Goal: Navigation & Orientation: Find specific page/section

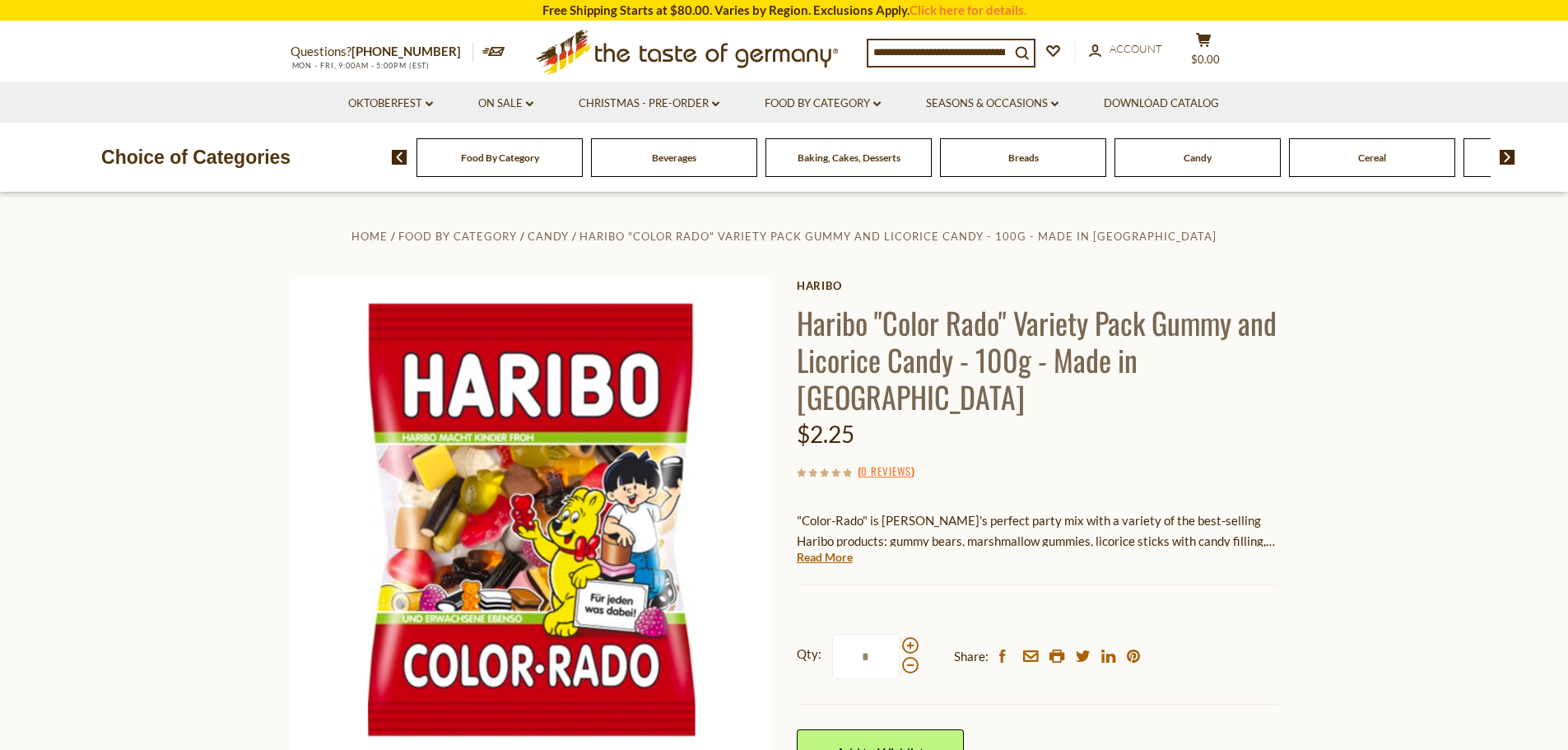
click at [1361, 158] on span "Cereal" at bounding box center [1372, 158] width 28 height 12
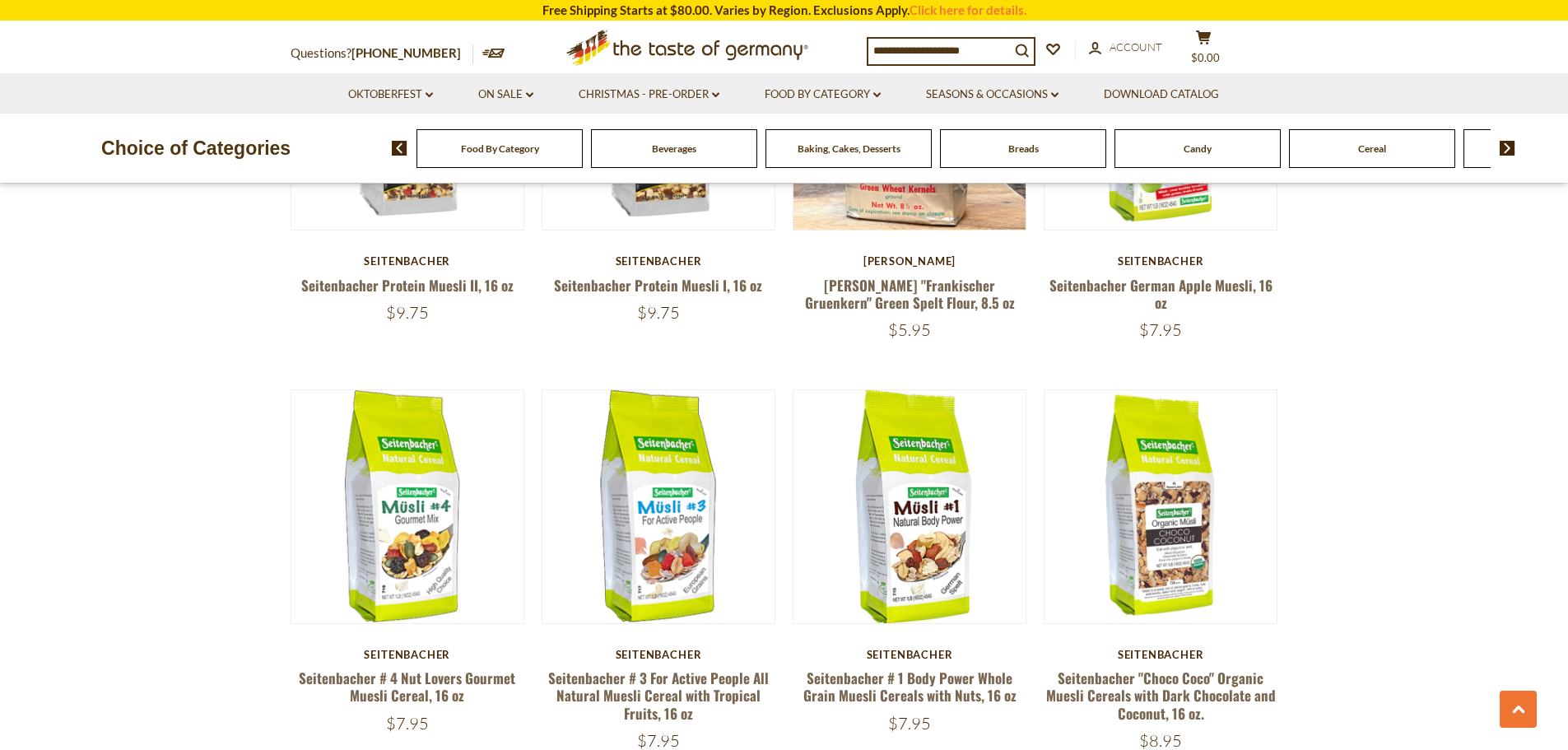
scroll to position [824, 0]
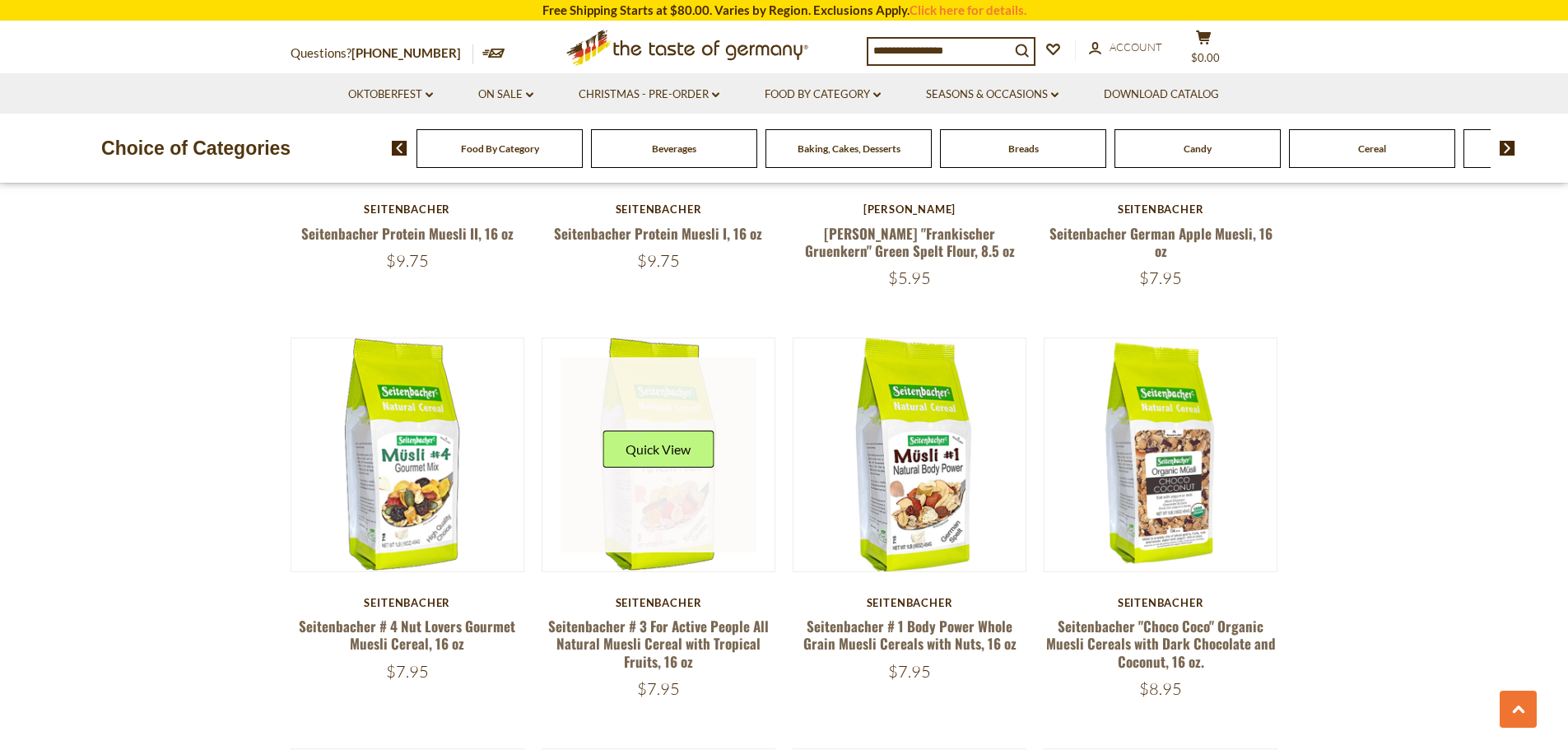
click at [663, 502] on link at bounding box center [658, 456] width 196 height 196
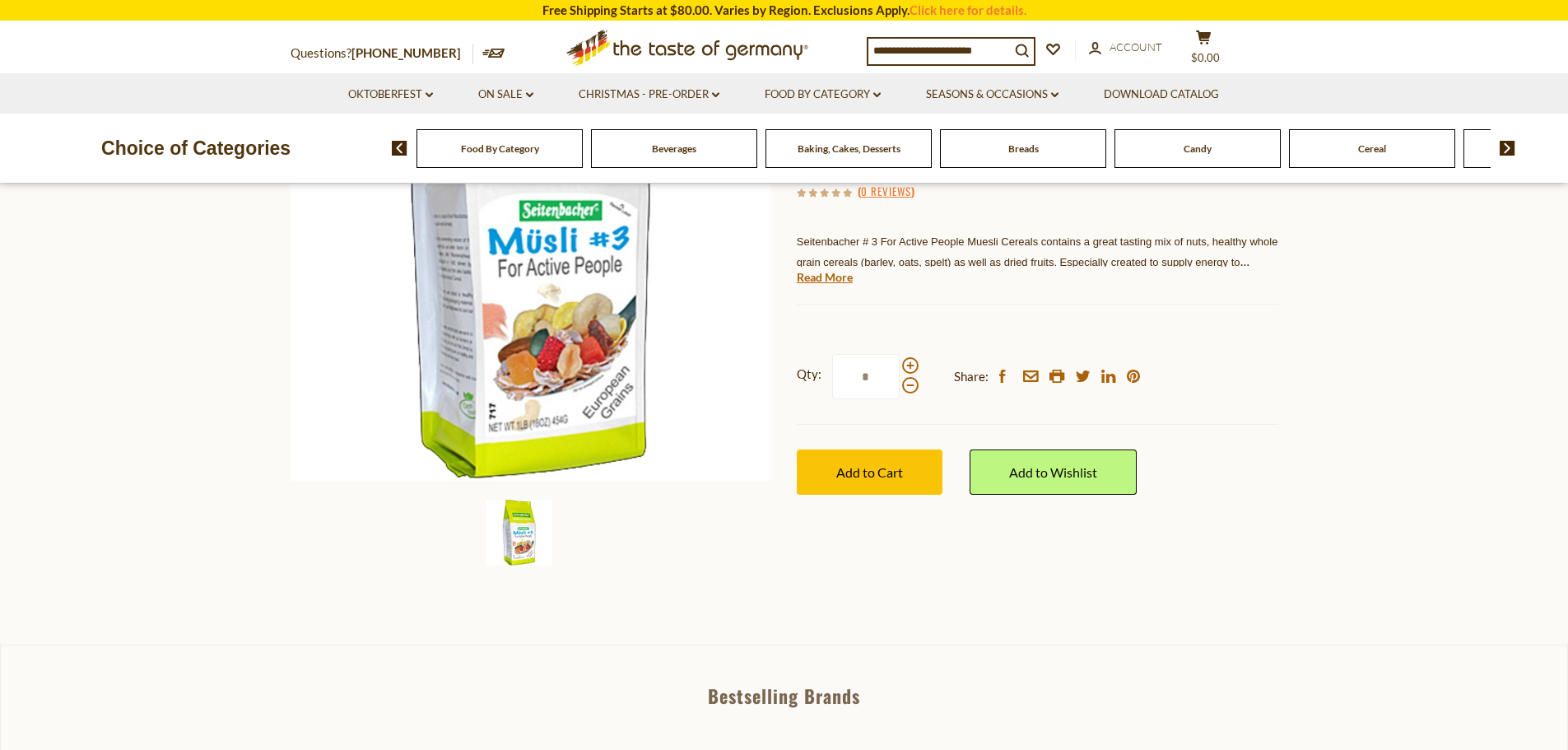
scroll to position [82, 0]
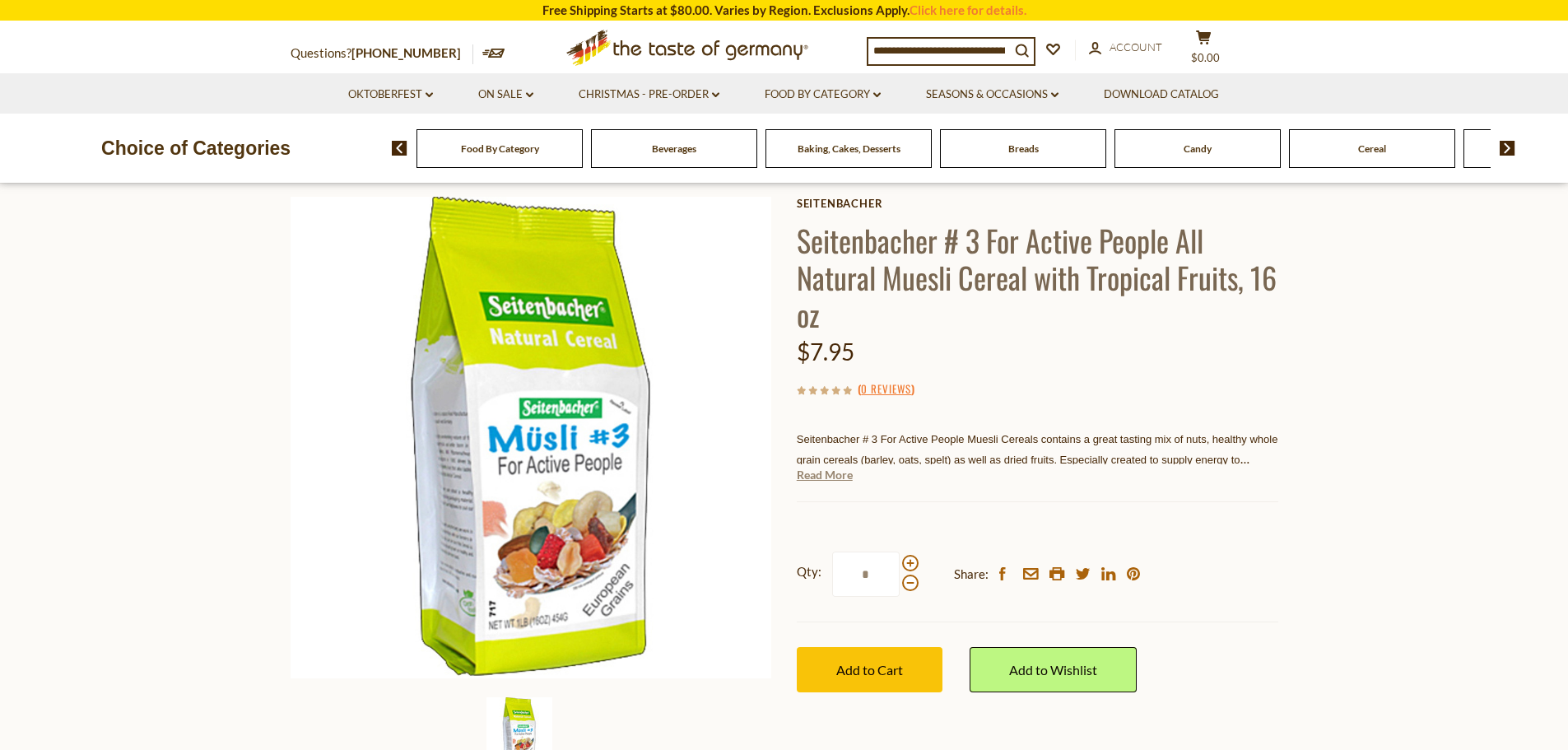
click at [801, 469] on link "Read More" at bounding box center [824, 475] width 56 height 16
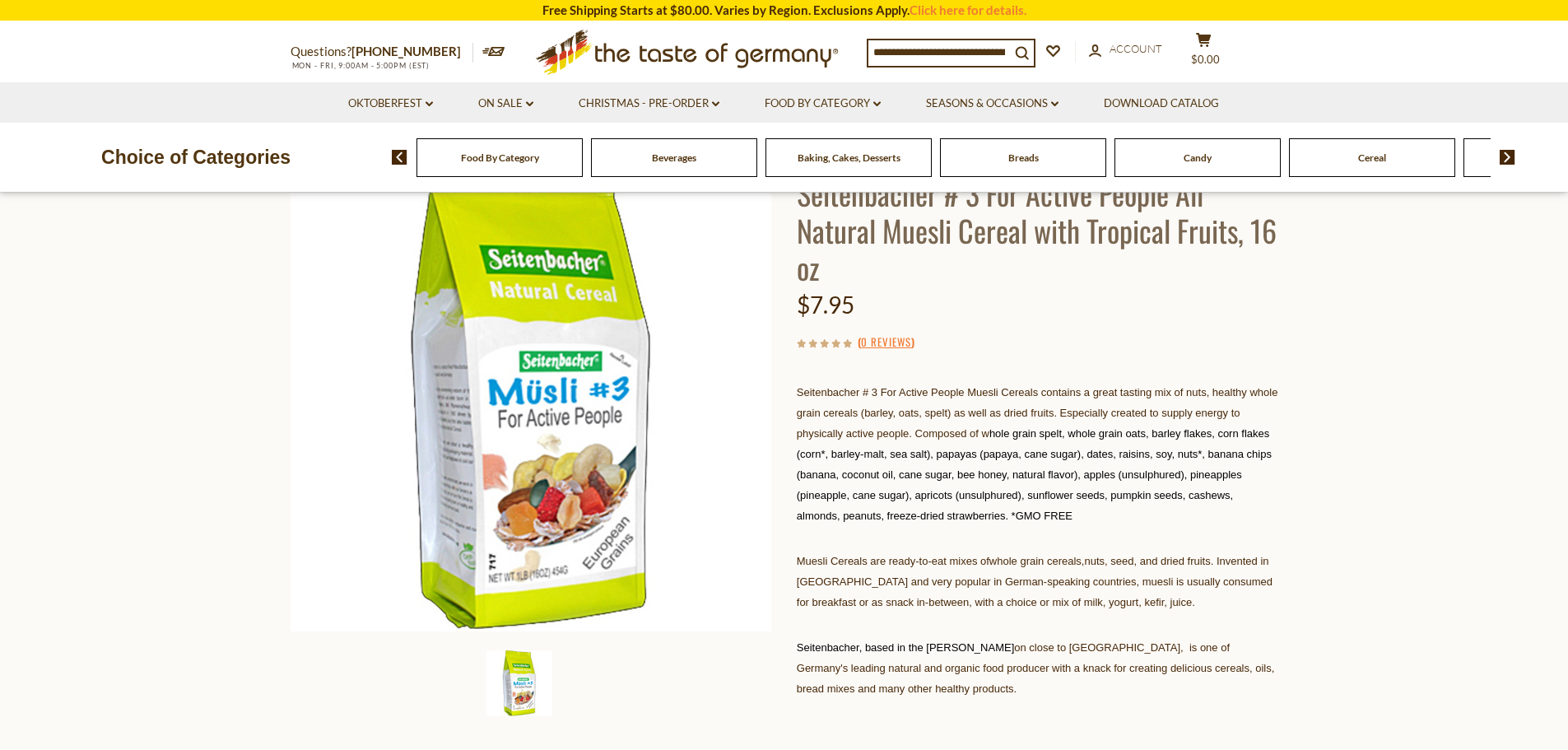
scroll to position [0, 0]
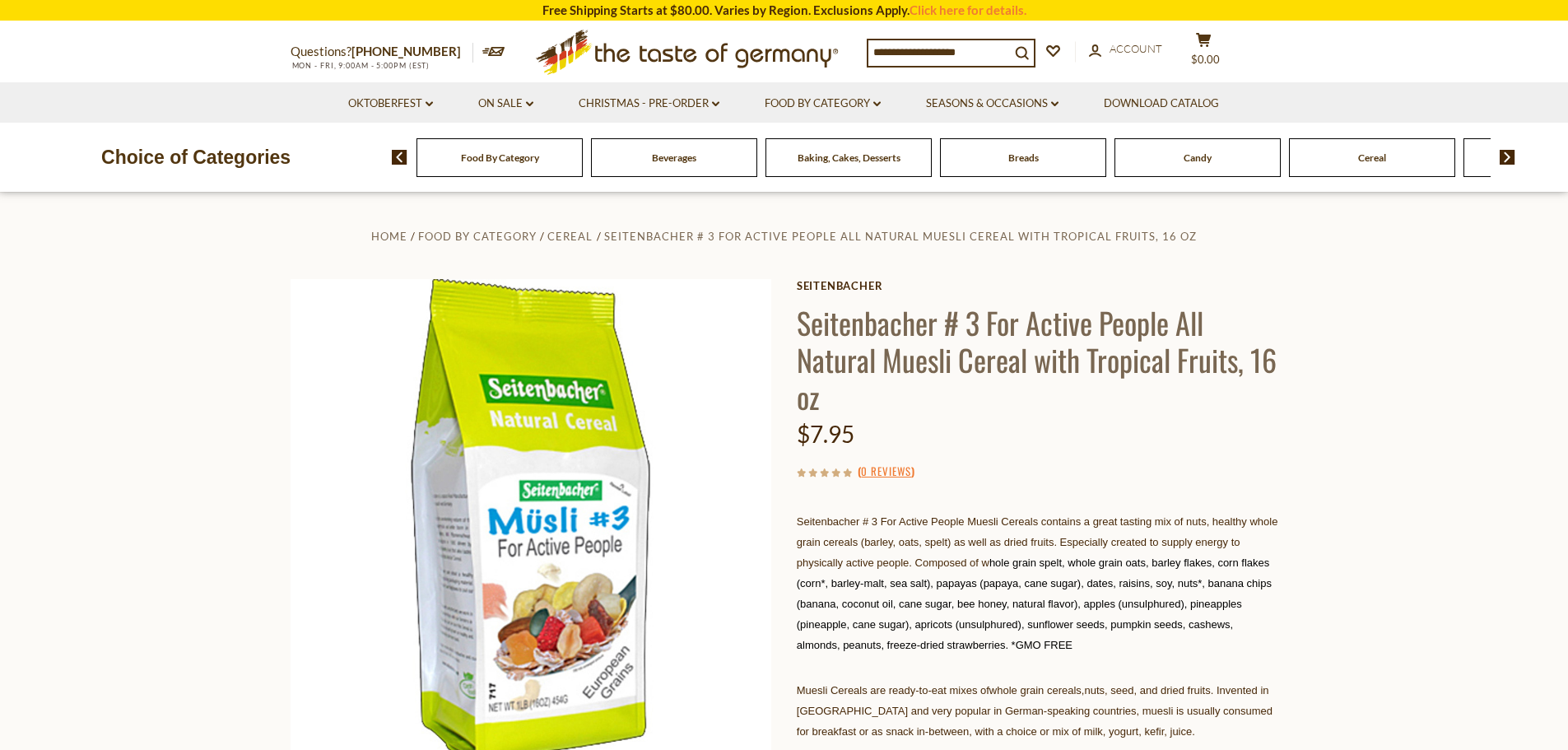
click at [877, 320] on h1 "Seitenbacher # 3 For Active People All Natural Muesli Cereal with Tropical Frui…" at bounding box center [1037, 359] width 482 height 111
copy h1 "Seitenbacher"
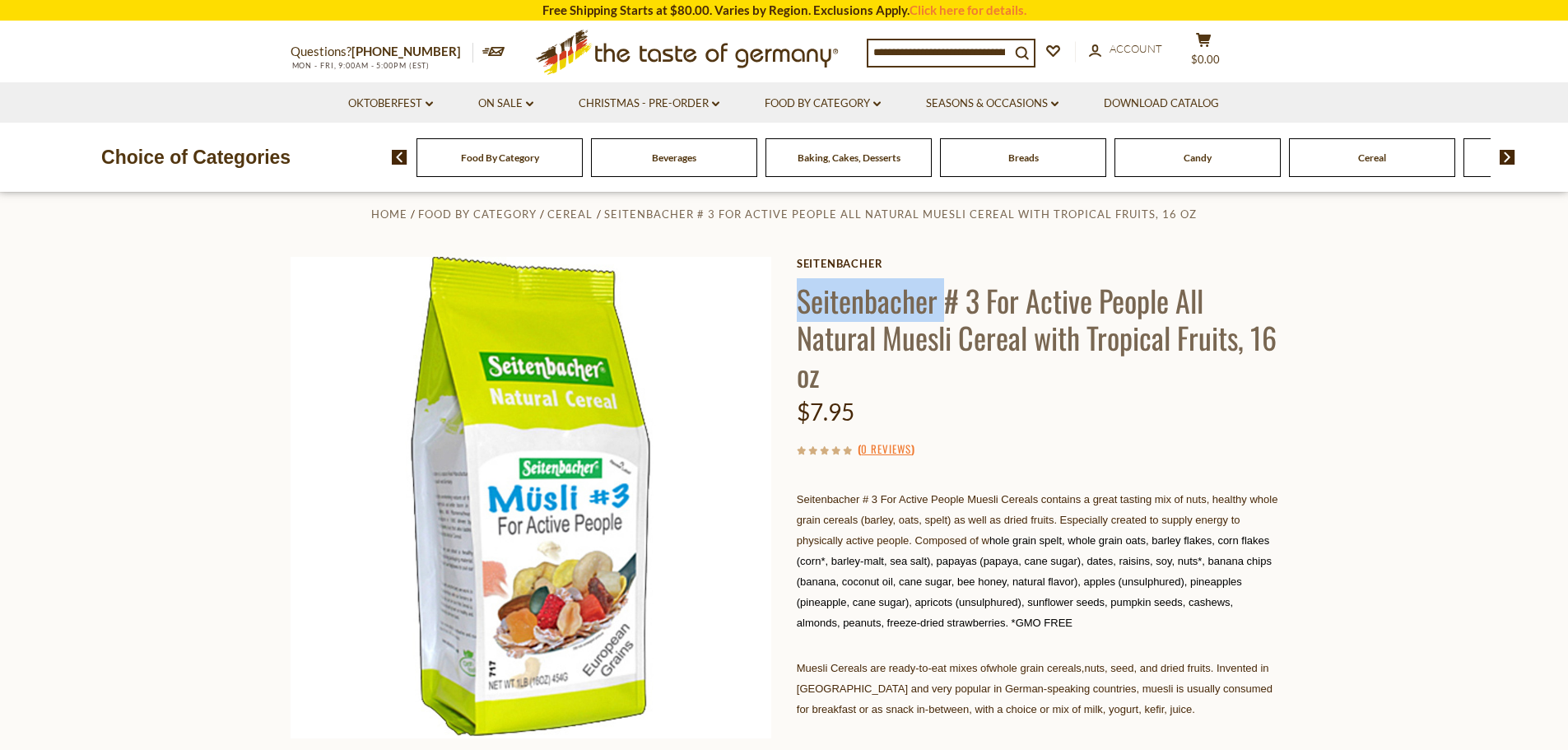
scroll to position [494, 0]
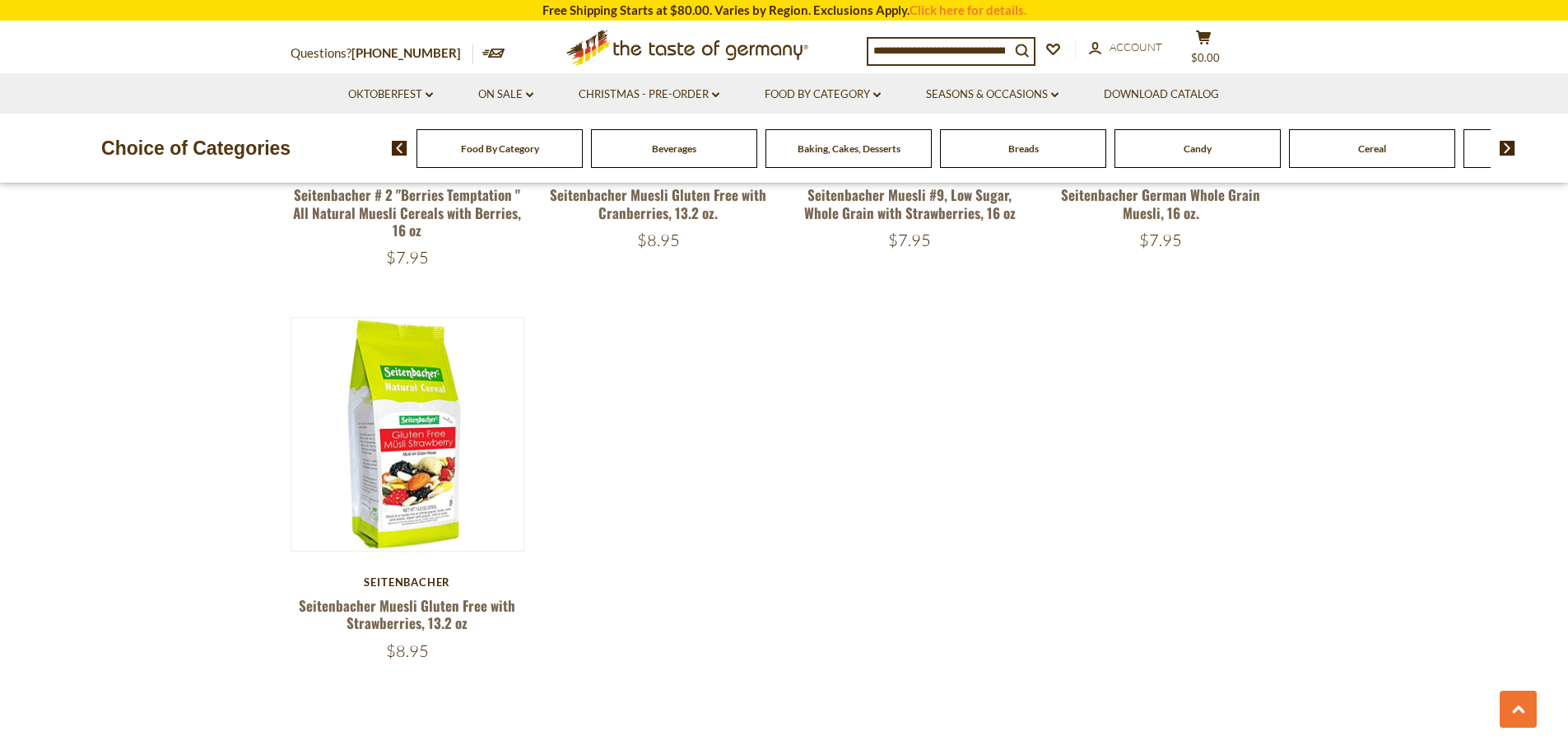
scroll to position [1482, 0]
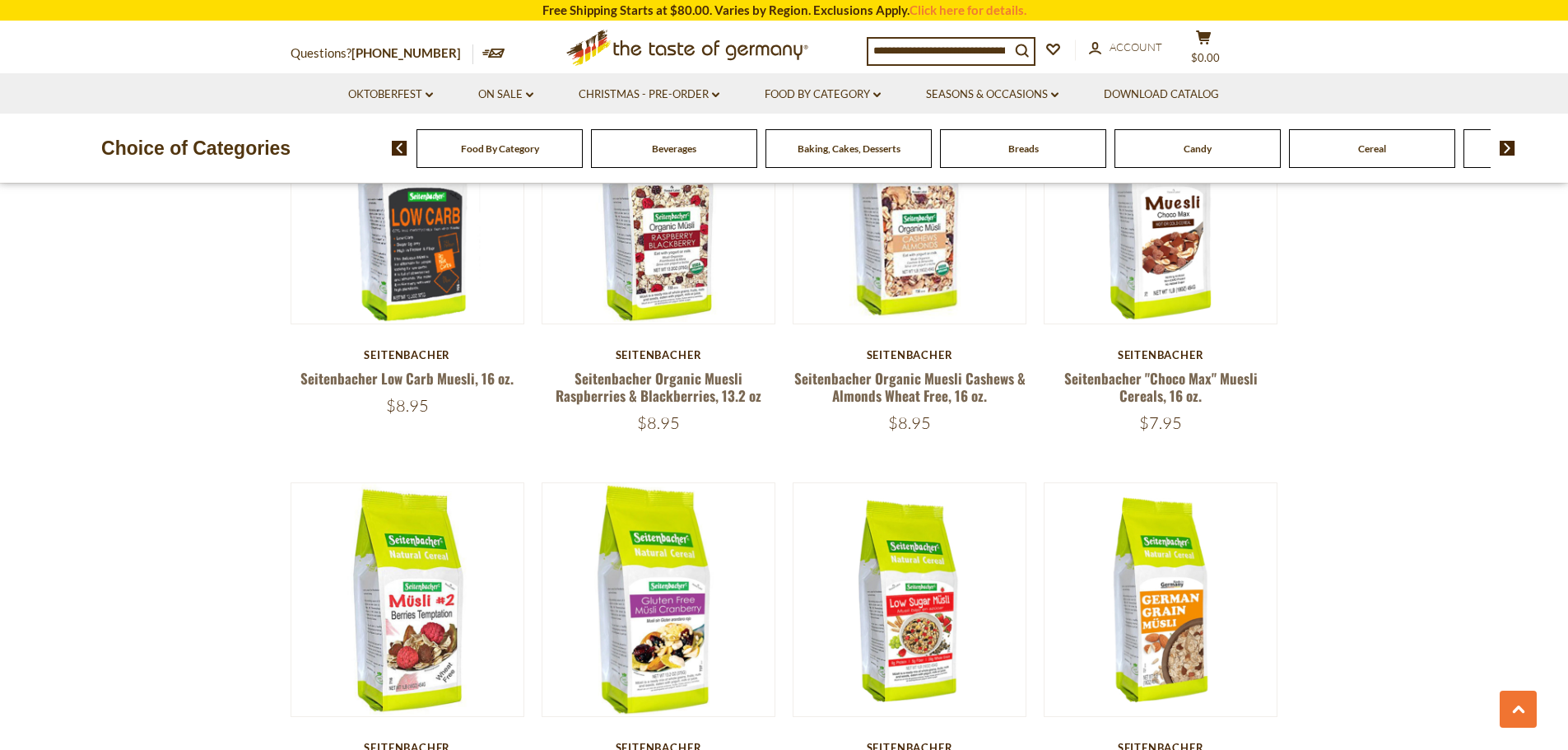
click at [1504, 149] on img at bounding box center [1507, 148] width 16 height 15
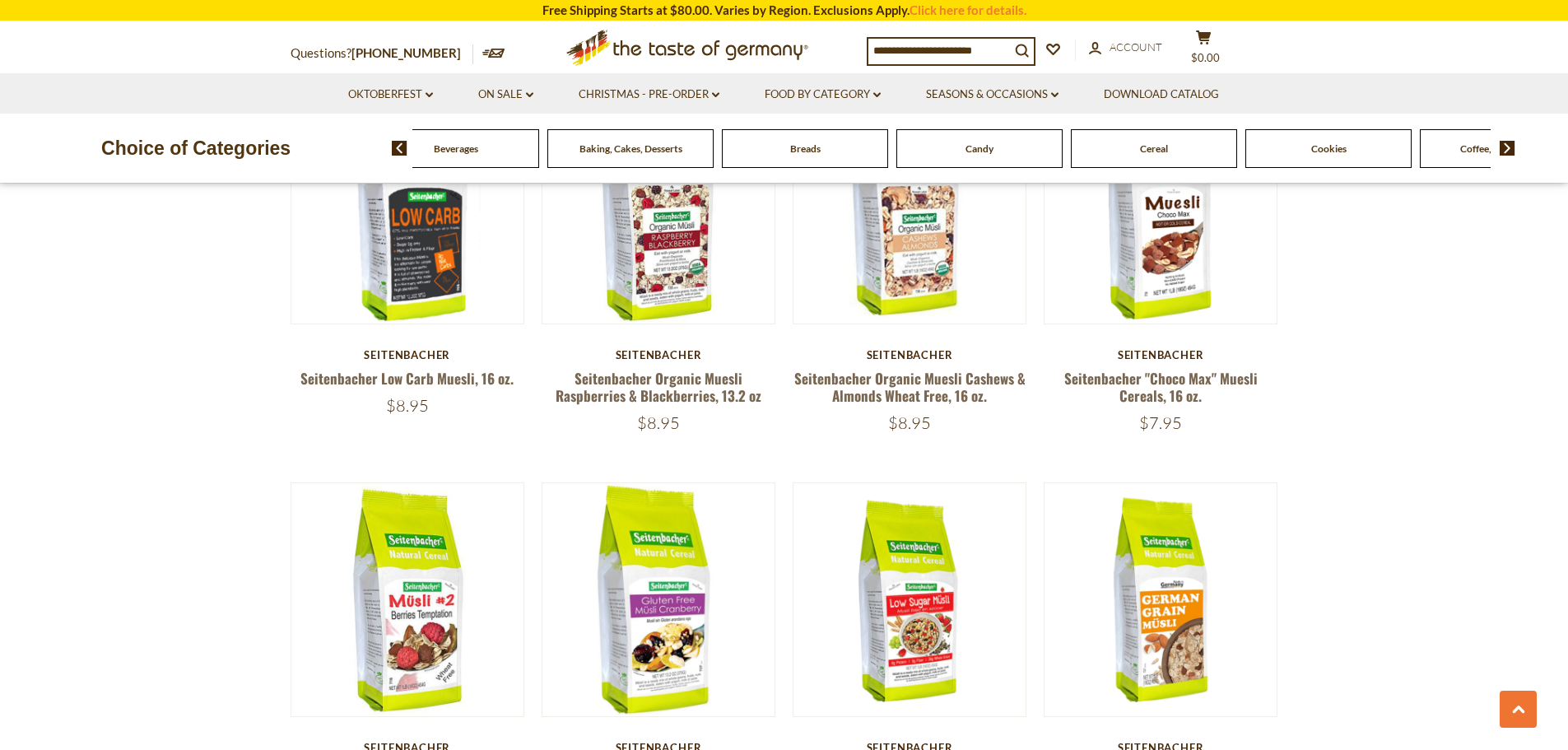
click at [1504, 149] on img at bounding box center [1507, 148] width 16 height 15
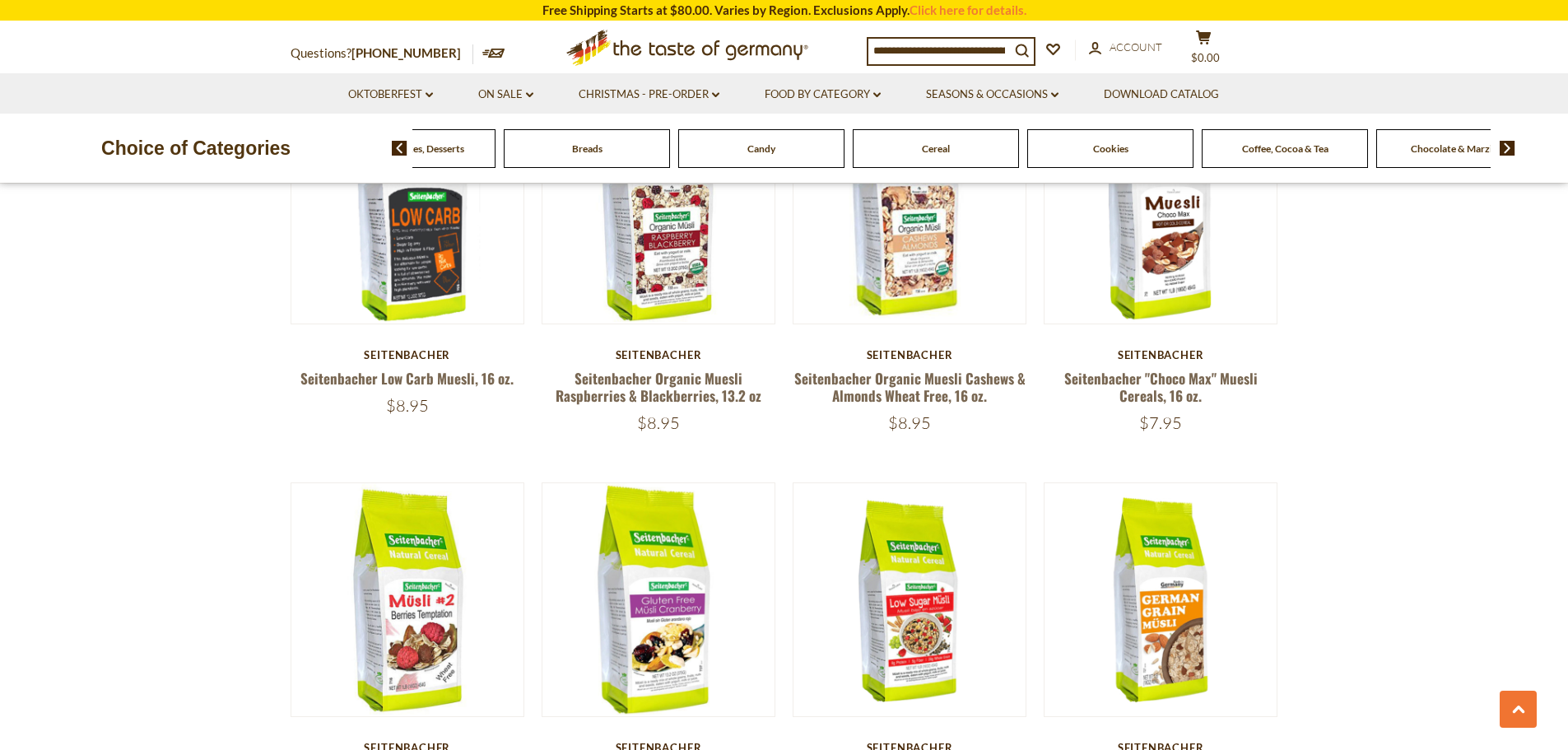
click at [1504, 149] on img at bounding box center [1507, 148] width 16 height 15
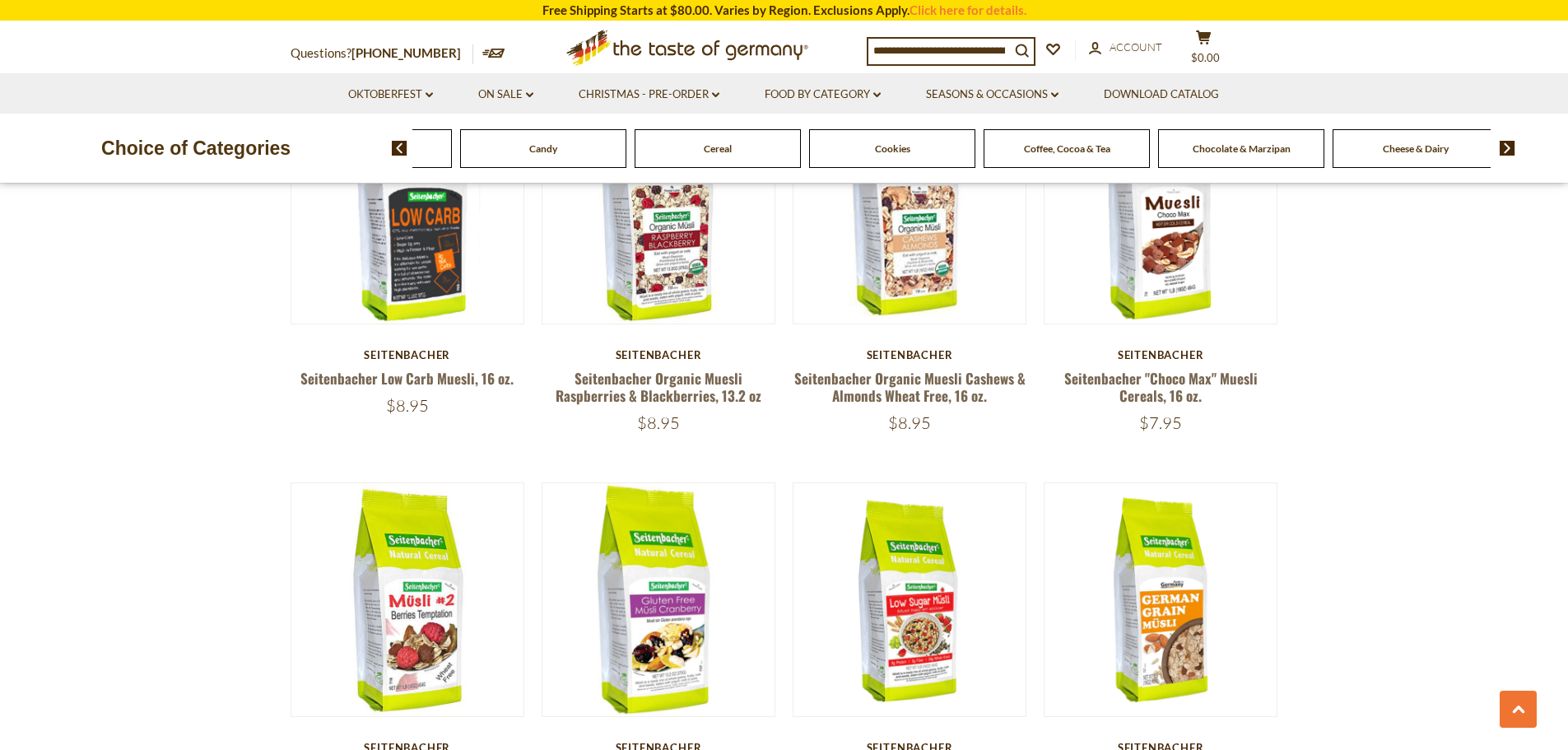
click at [1504, 149] on img at bounding box center [1507, 148] width 16 height 15
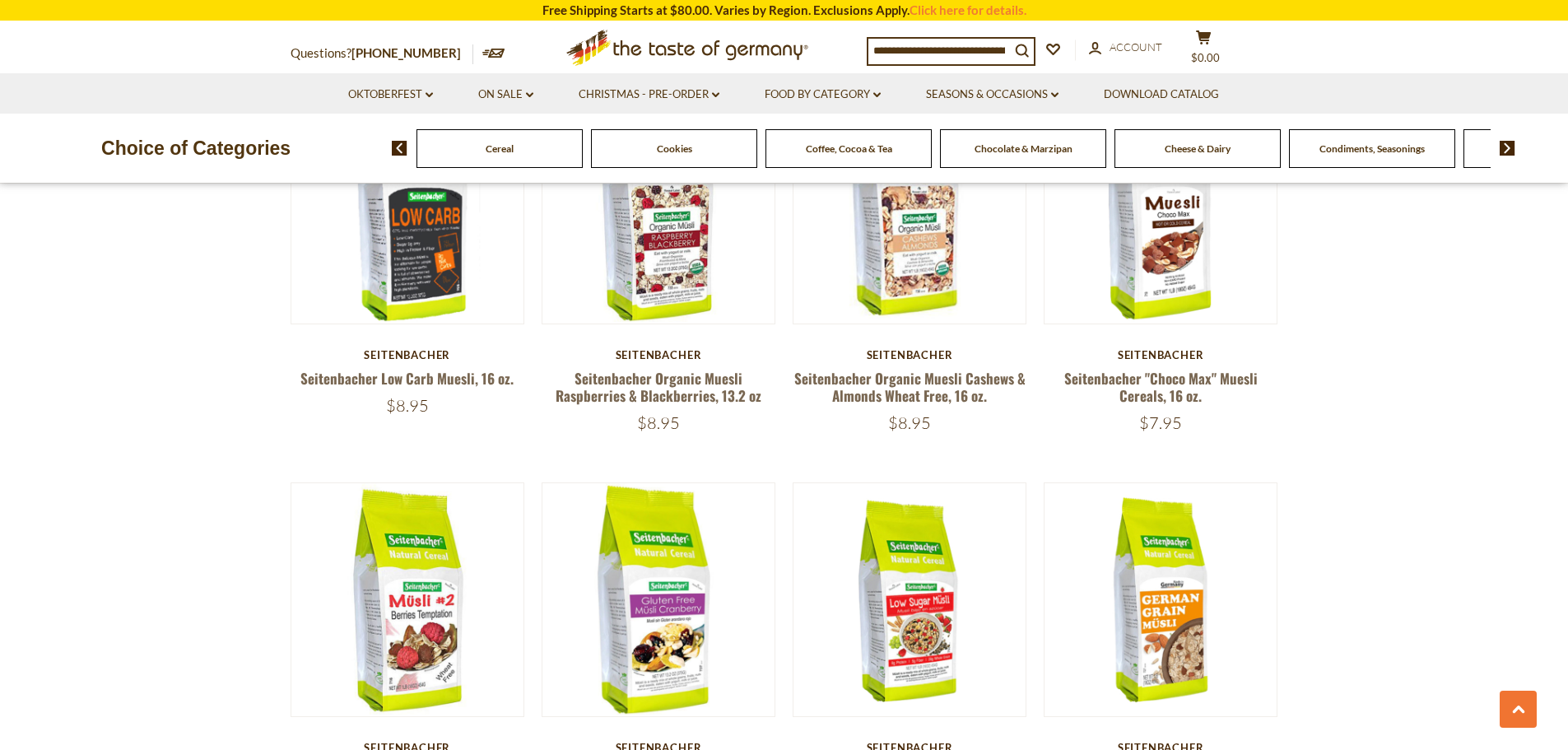
click at [1504, 149] on img at bounding box center [1507, 148] width 16 height 15
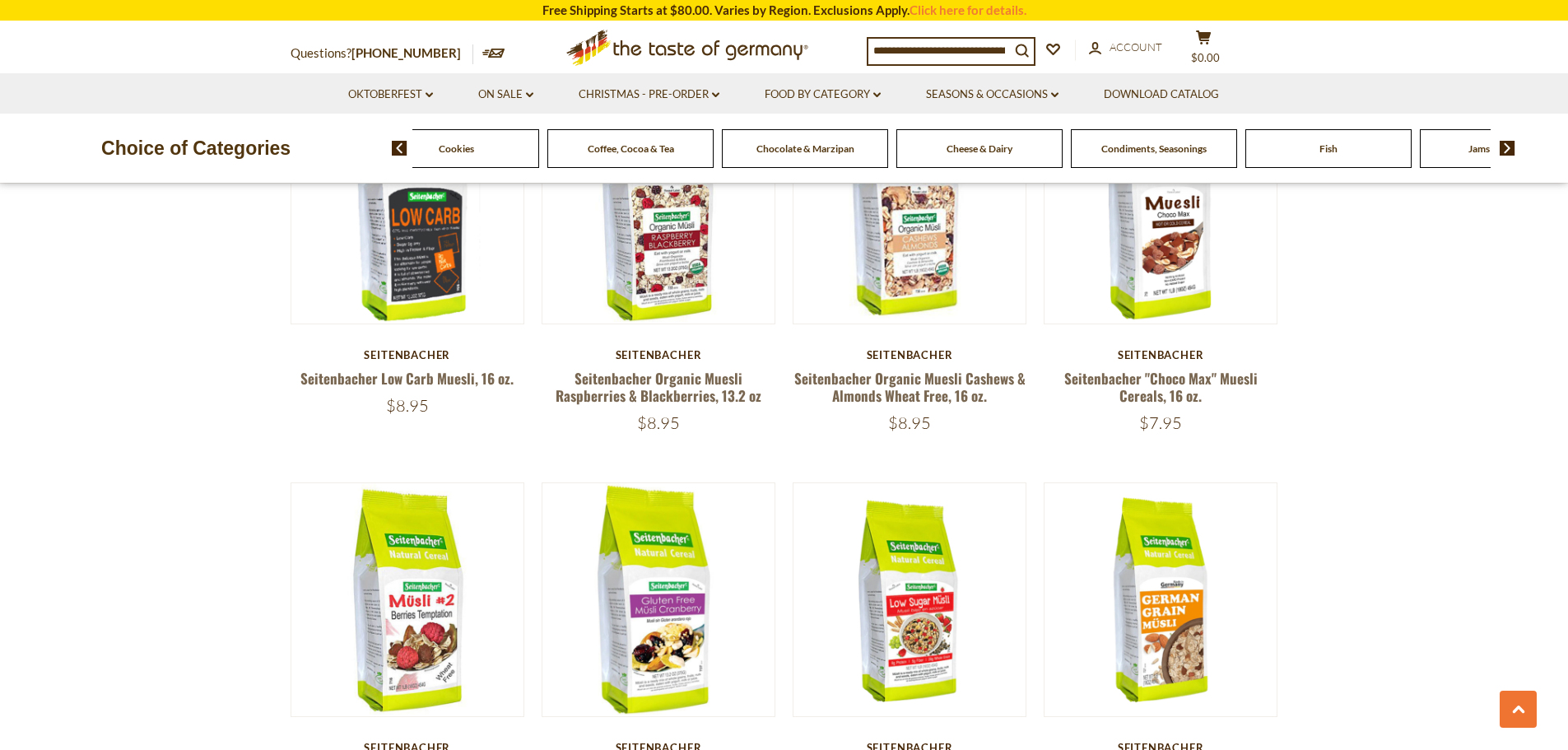
click at [1504, 149] on img at bounding box center [1507, 148] width 16 height 15
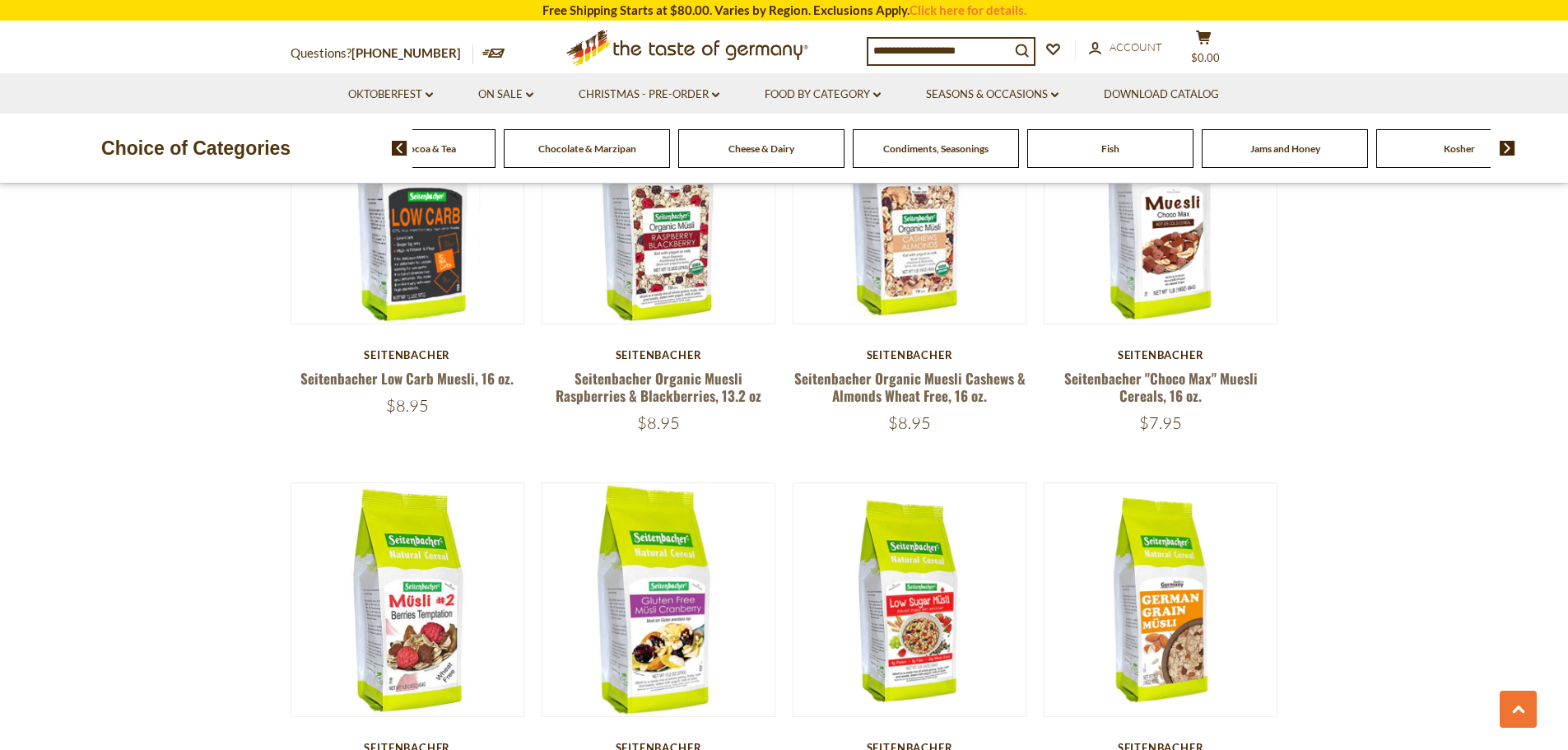
click at [1504, 149] on img at bounding box center [1507, 148] width 16 height 15
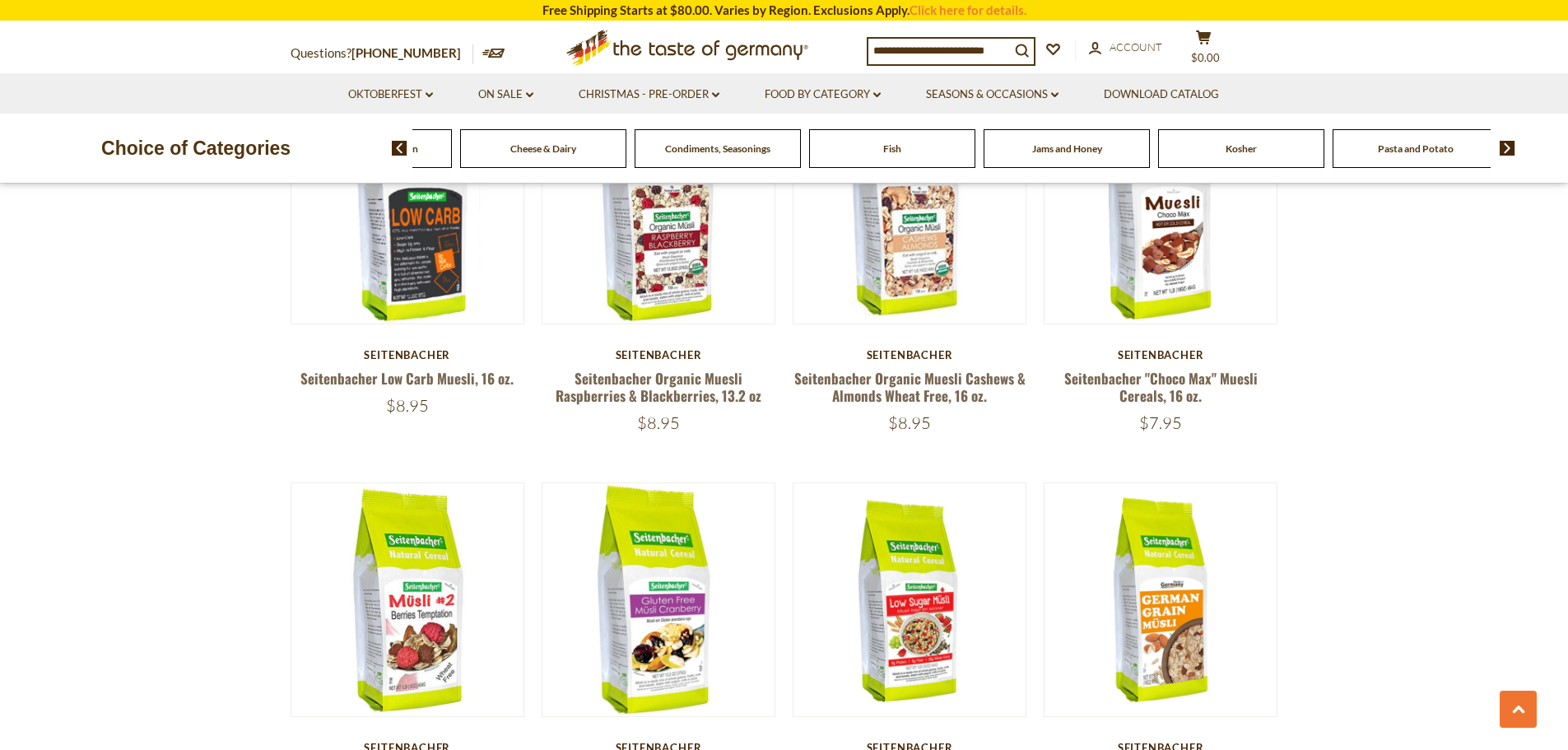
click at [1504, 149] on img at bounding box center [1507, 148] width 16 height 15
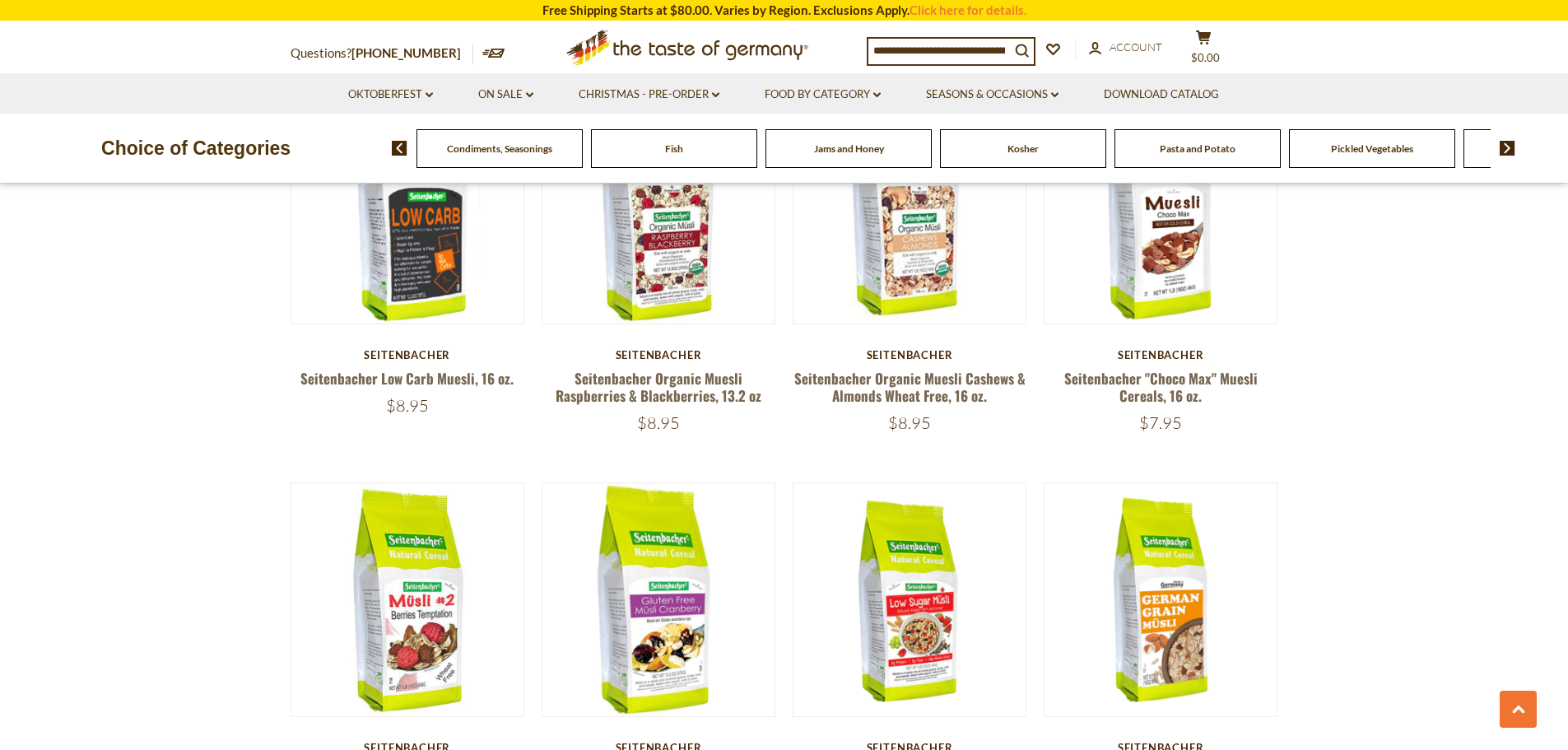
click at [1504, 149] on img at bounding box center [1507, 148] width 16 height 15
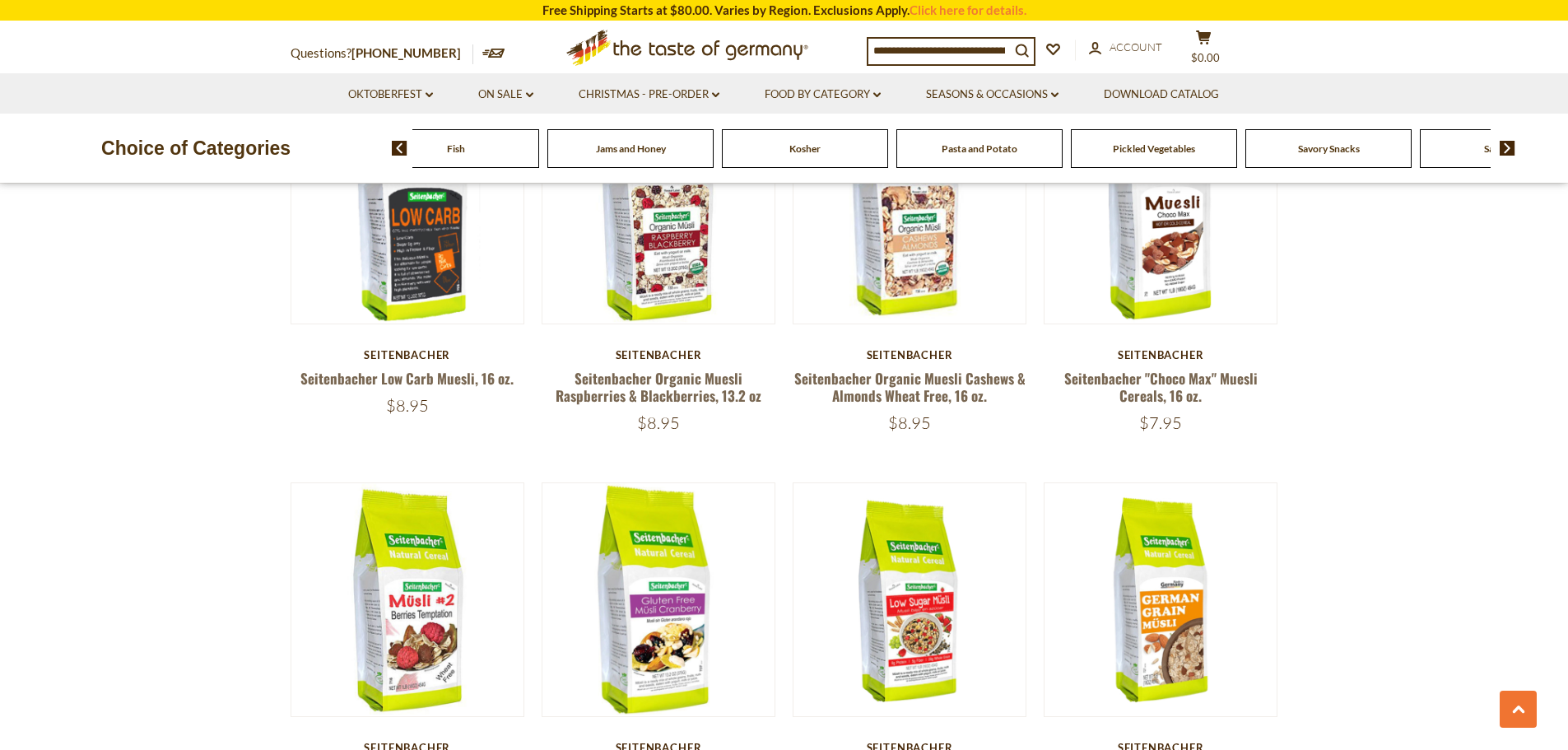
click at [1504, 149] on img at bounding box center [1507, 148] width 16 height 15
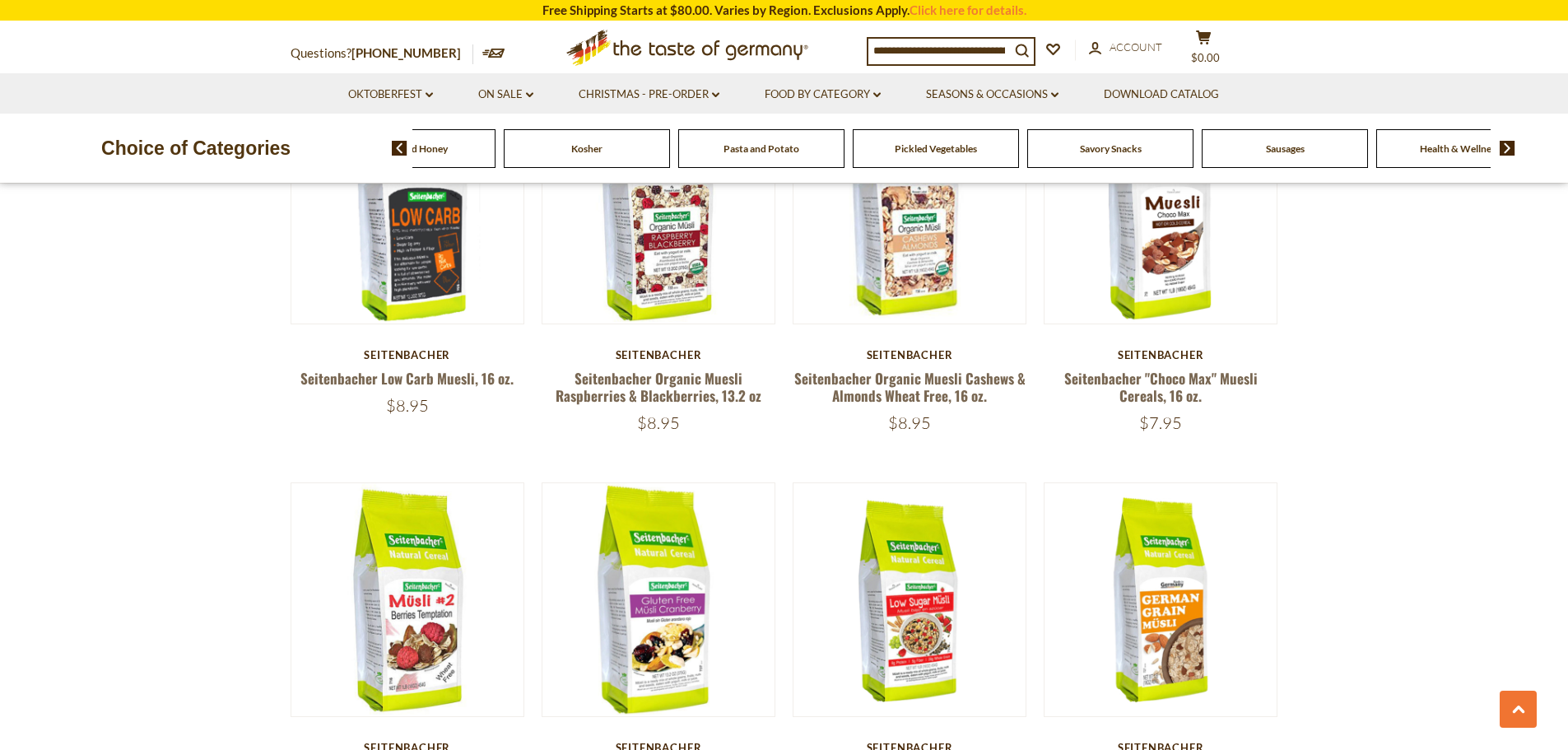
click at [1504, 149] on img at bounding box center [1507, 148] width 16 height 15
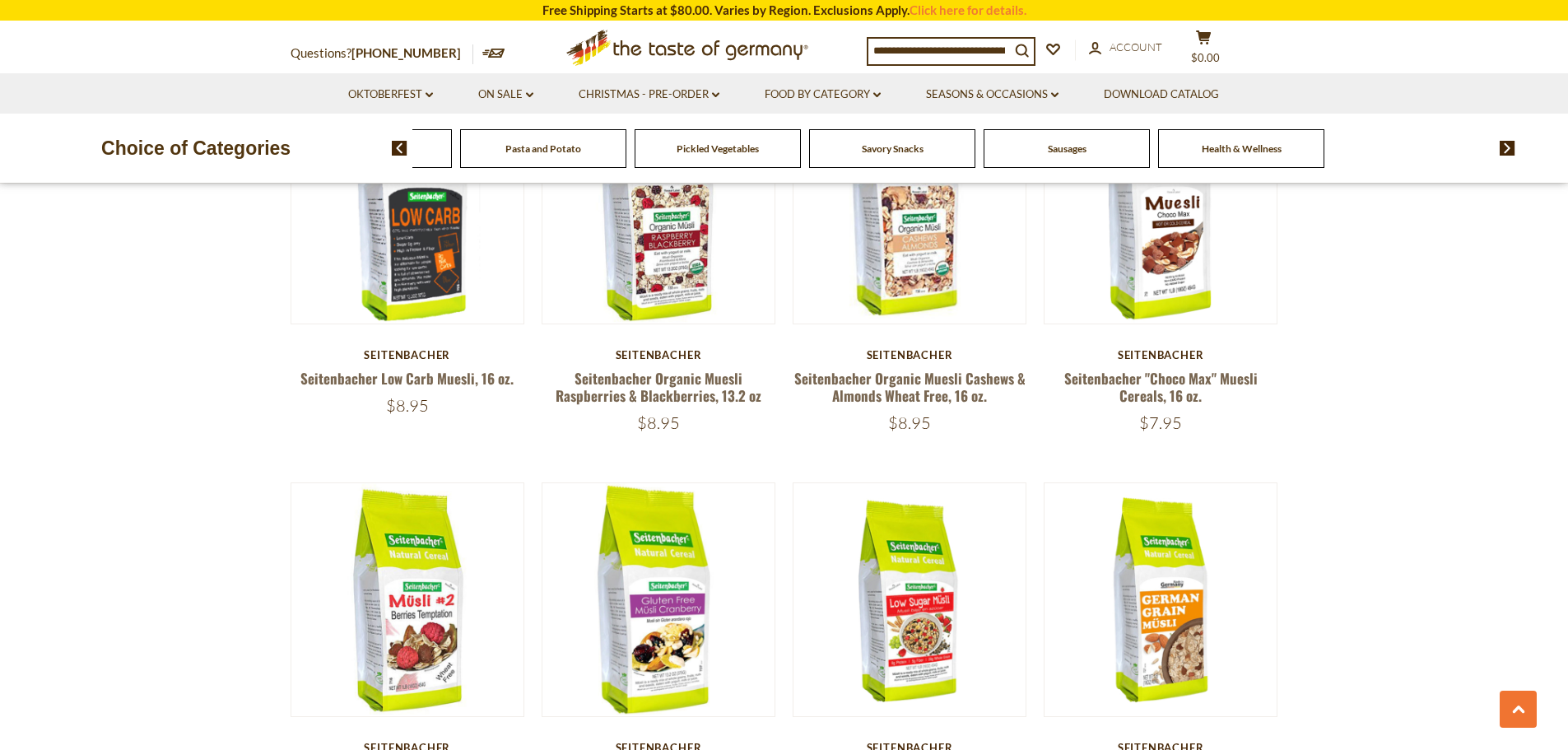
click at [910, 145] on span "Savory Snacks" at bounding box center [892, 148] width 61 height 12
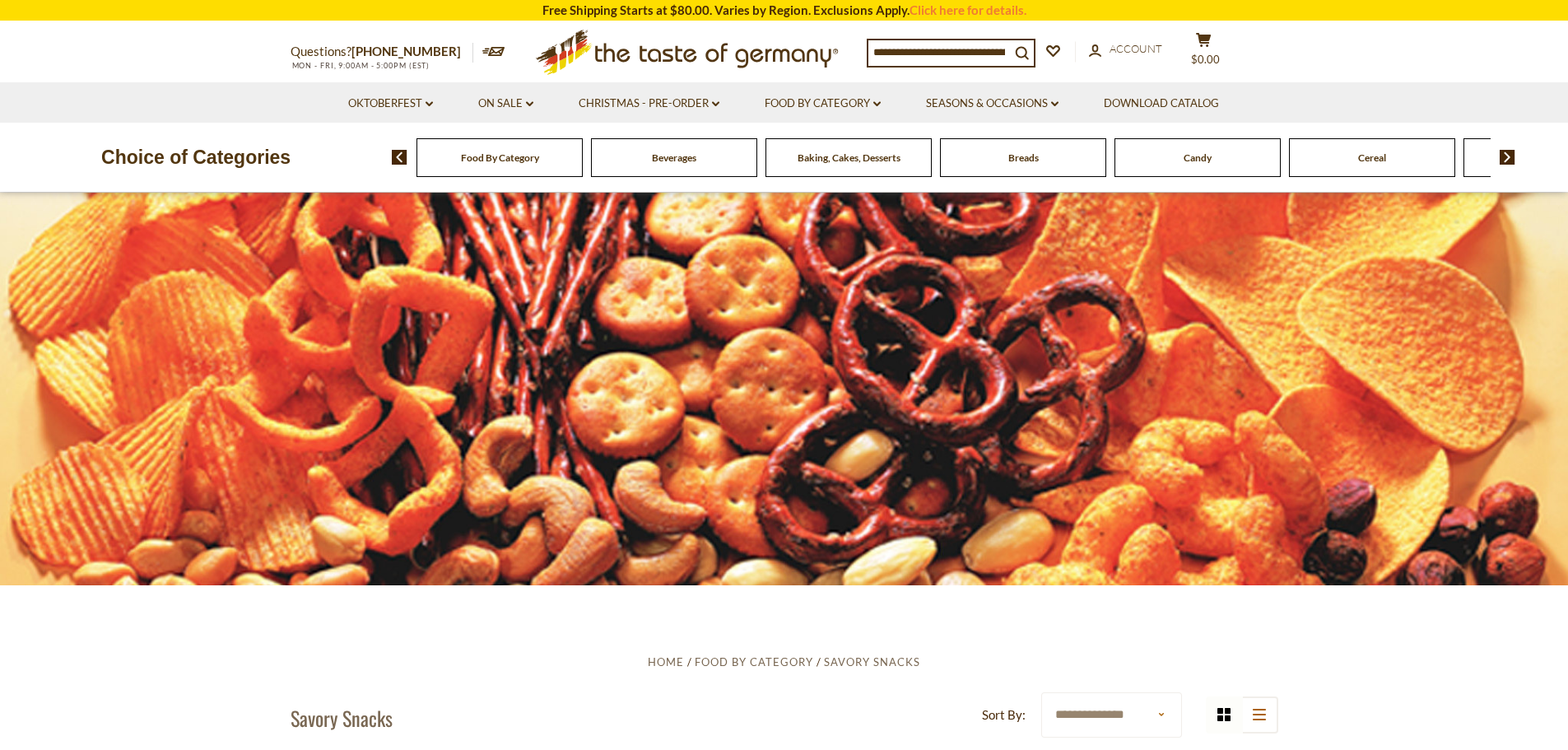
click at [1503, 161] on img at bounding box center [1507, 158] width 16 height 15
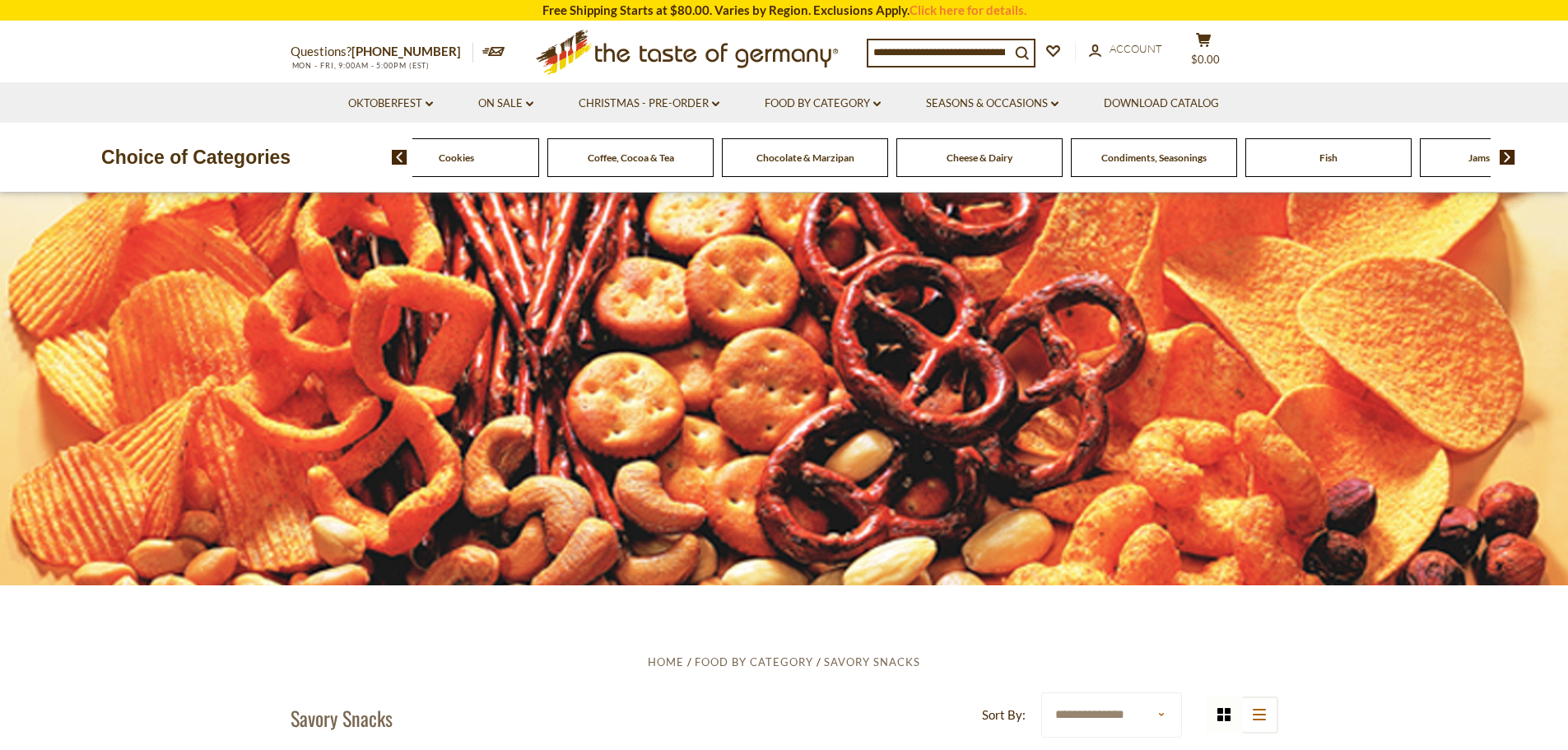
click at [1503, 161] on img at bounding box center [1507, 158] width 16 height 15
click at [1505, 161] on img at bounding box center [1507, 158] width 16 height 15
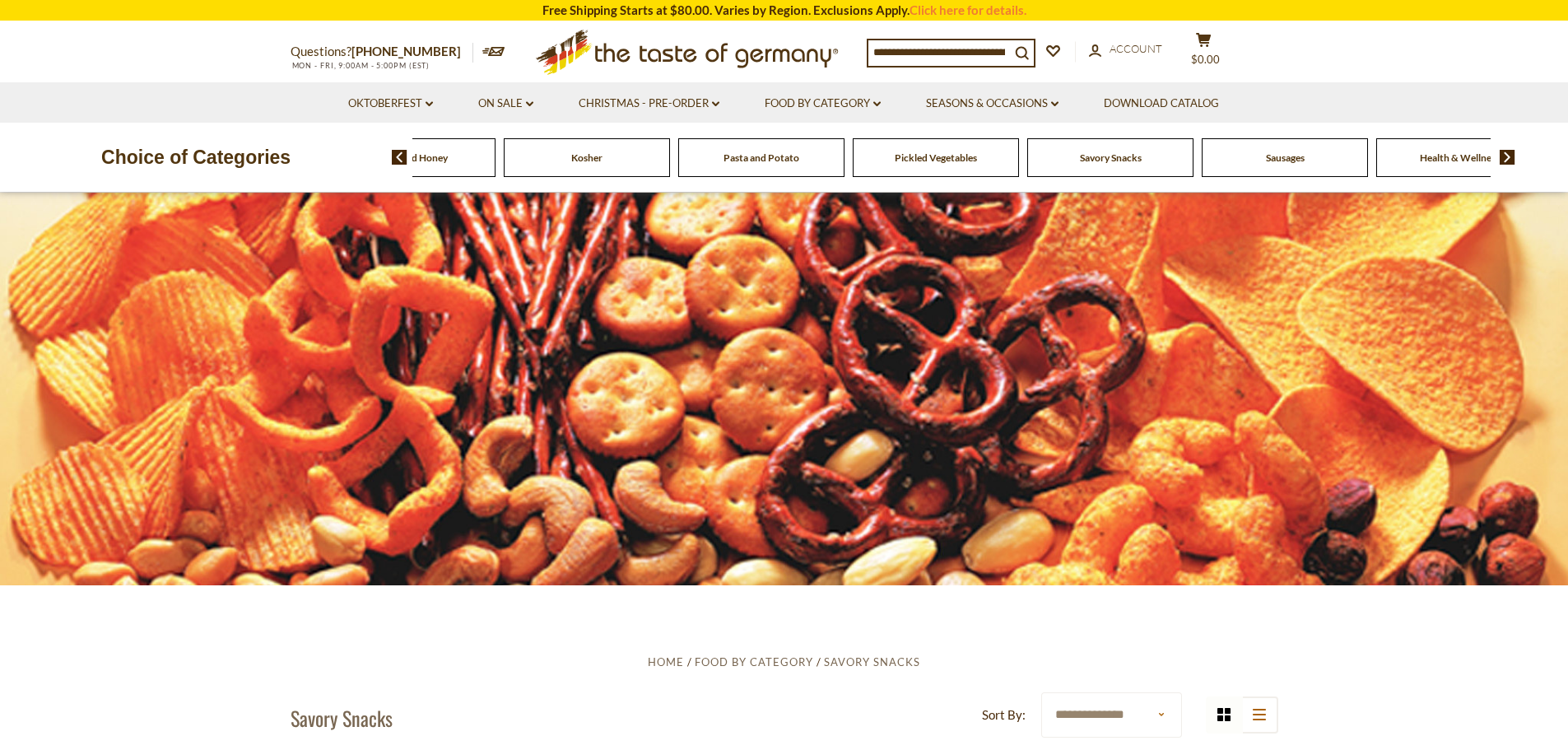
click at [1505, 161] on img at bounding box center [1507, 158] width 16 height 15
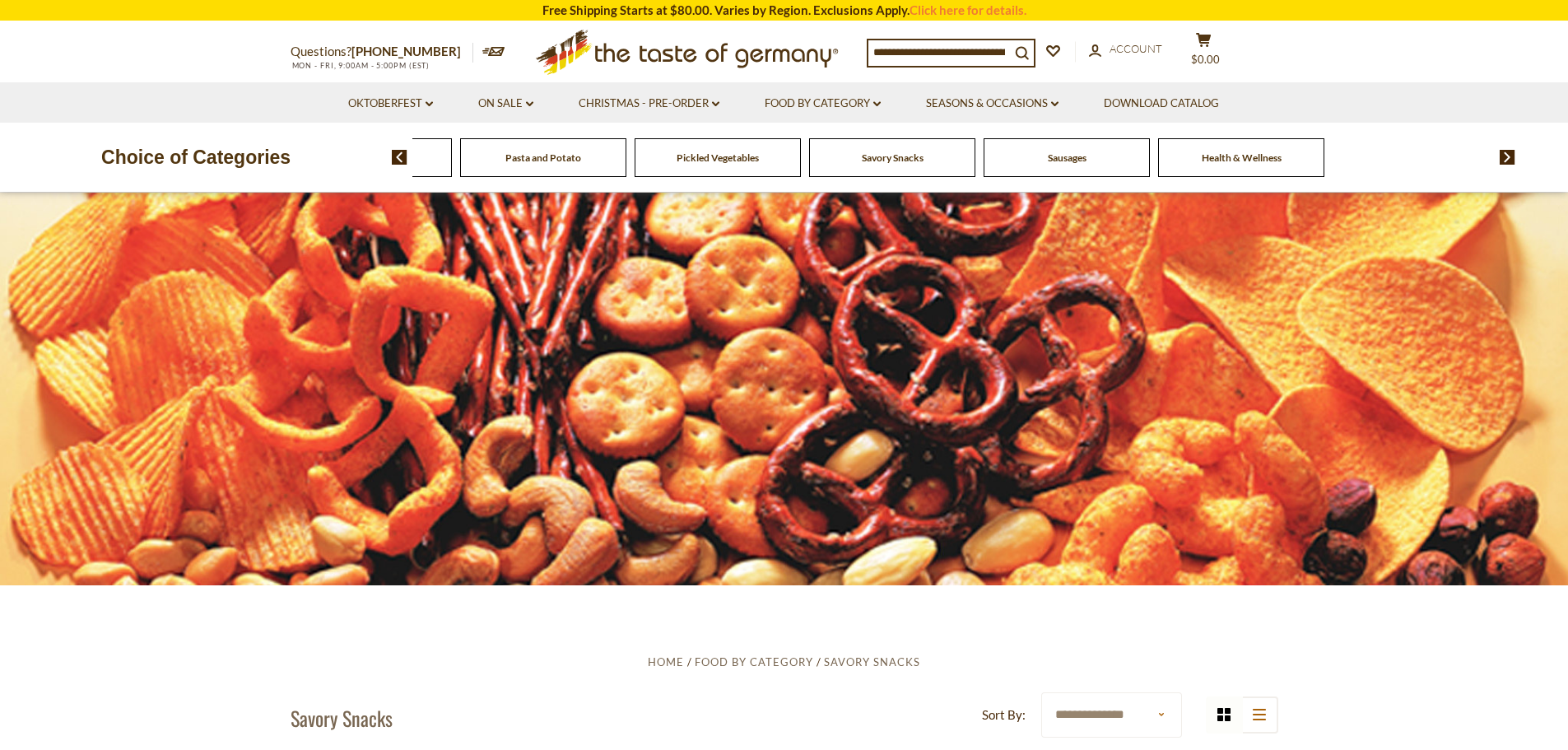
click at [1505, 161] on img at bounding box center [1507, 158] width 16 height 15
click at [1442, 156] on span "Health & Wellness" at bounding box center [1411, 158] width 80 height 12
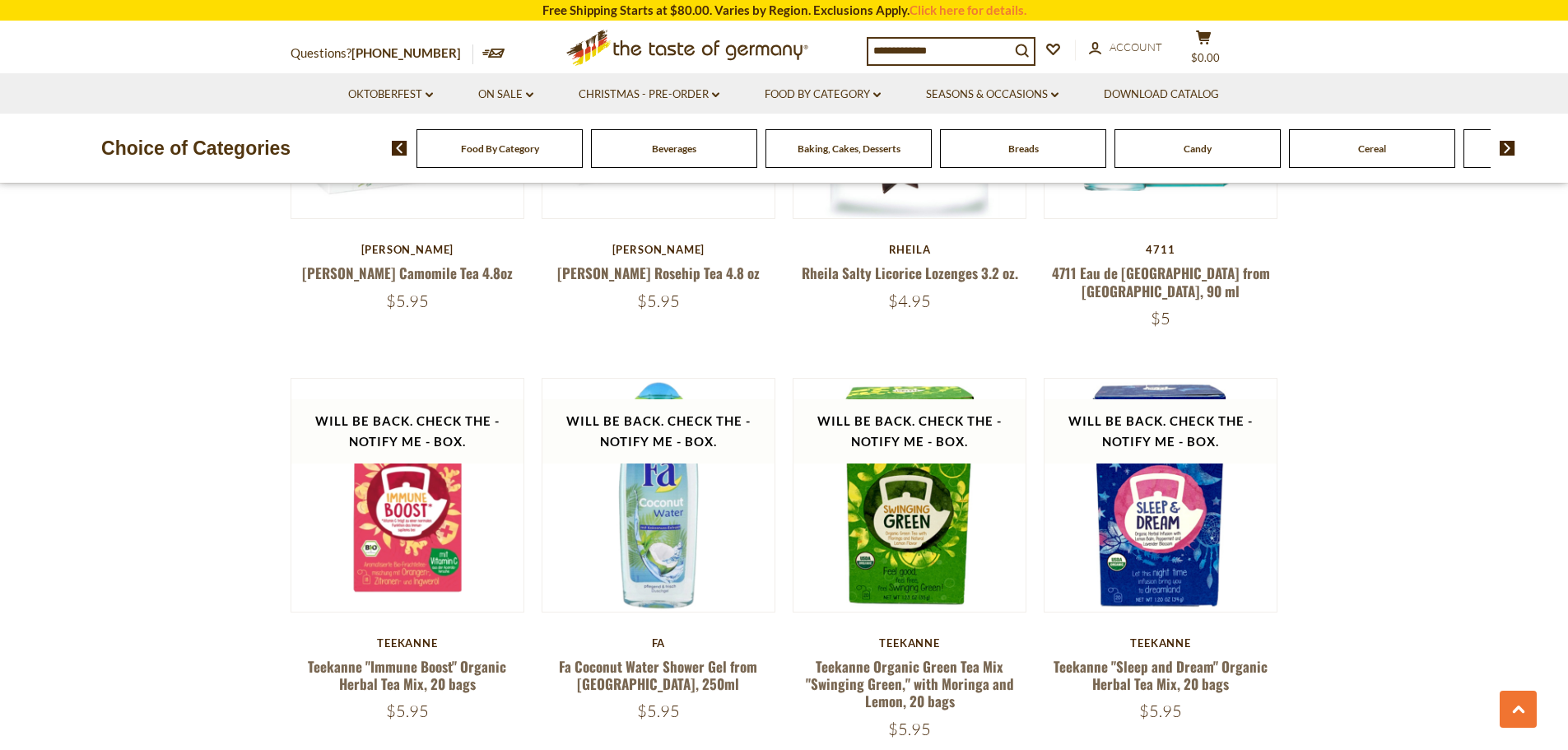
scroll to position [4117, 0]
